Goal: Task Accomplishment & Management: Use online tool/utility

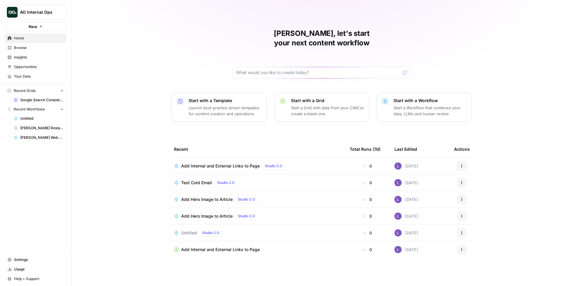
click at [44, 17] on button "AO Internal Ops" at bounding box center [36, 12] width 62 height 15
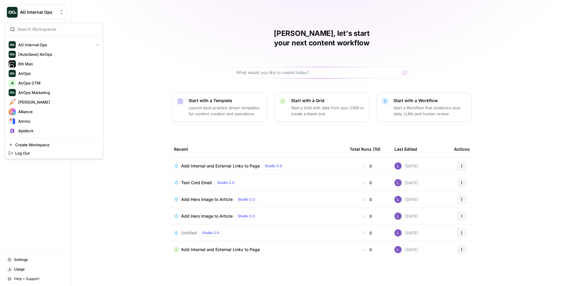
click at [51, 29] on input "search" at bounding box center [57, 29] width 80 height 6
type input "newly"
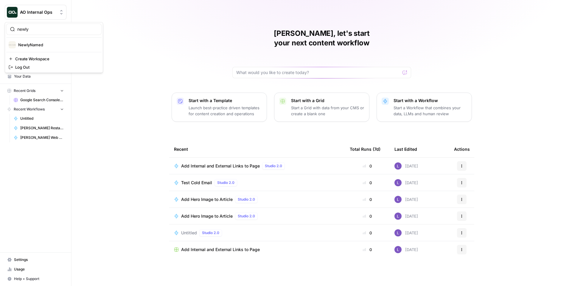
click at [56, 49] on div "newly NewlyNamed Create Workspace Log Out" at bounding box center [54, 47] width 98 height 51
click at [52, 48] on button "NewlyNamed" at bounding box center [53, 45] width 95 height 10
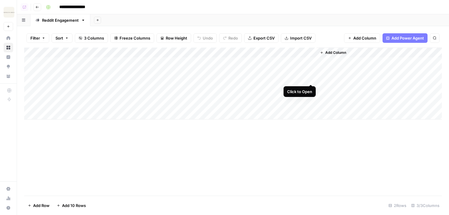
click at [310, 63] on div "Add Column" at bounding box center [233, 84] width 418 height 72
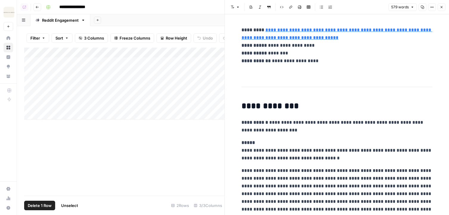
click at [32, 97] on div "Add Column" at bounding box center [124, 84] width 200 height 72
click at [185, 166] on div "Add Column" at bounding box center [124, 122] width 200 height 148
click at [215, 89] on div "Add Column" at bounding box center [124, 84] width 200 height 72
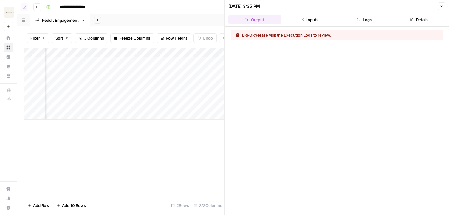
click at [307, 30] on div "ERROR: Please visit the Execution Logs to review." at bounding box center [337, 121] width 224 height 189
click at [307, 35] on button "Execution Logs" at bounding box center [298, 35] width 29 height 6
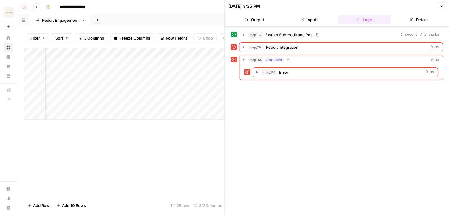
click at [314, 59] on div "step_155 Condition 0 ms" at bounding box center [343, 60] width 191 height 6
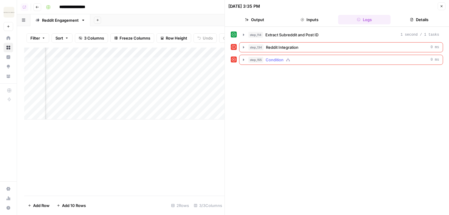
click at [317, 60] on div "step_155 Condition 0 ms" at bounding box center [343, 60] width 191 height 6
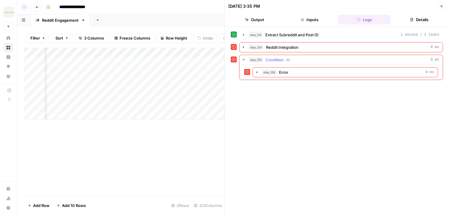
click at [312, 71] on div "step_156 Error 0 ms" at bounding box center [348, 72] width 172 height 6
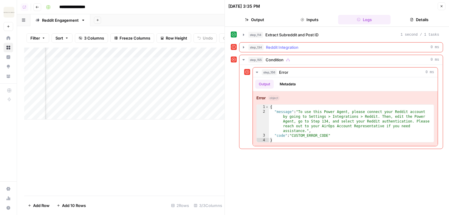
click at [303, 45] on div "step_134 Reddit Integration 0 ms" at bounding box center [343, 47] width 191 height 6
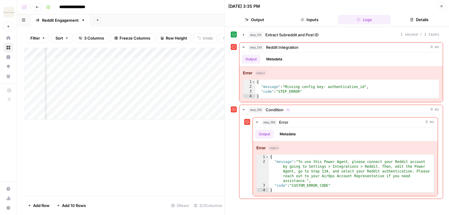
scroll to position [0, 90]
click at [167, 89] on div "Add Column" at bounding box center [124, 84] width 200 height 72
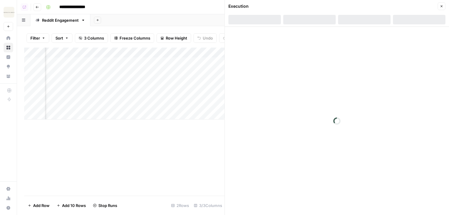
scroll to position [0, 125]
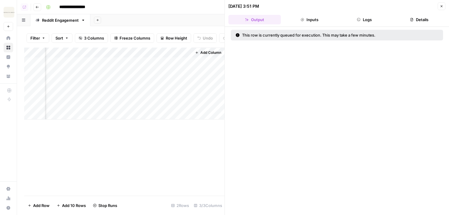
click at [444, 5] on button "Close" at bounding box center [441, 6] width 8 height 8
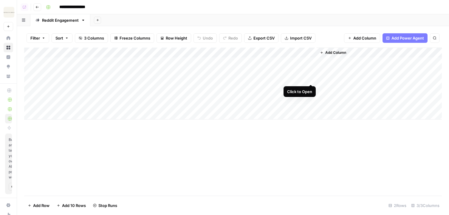
click at [310, 63] on div "Add Column" at bounding box center [233, 84] width 418 height 72
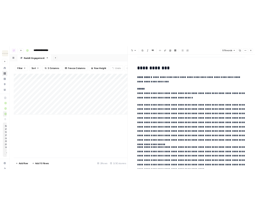
scroll to position [69, 0]
